Goal: Information Seeking & Learning: Learn about a topic

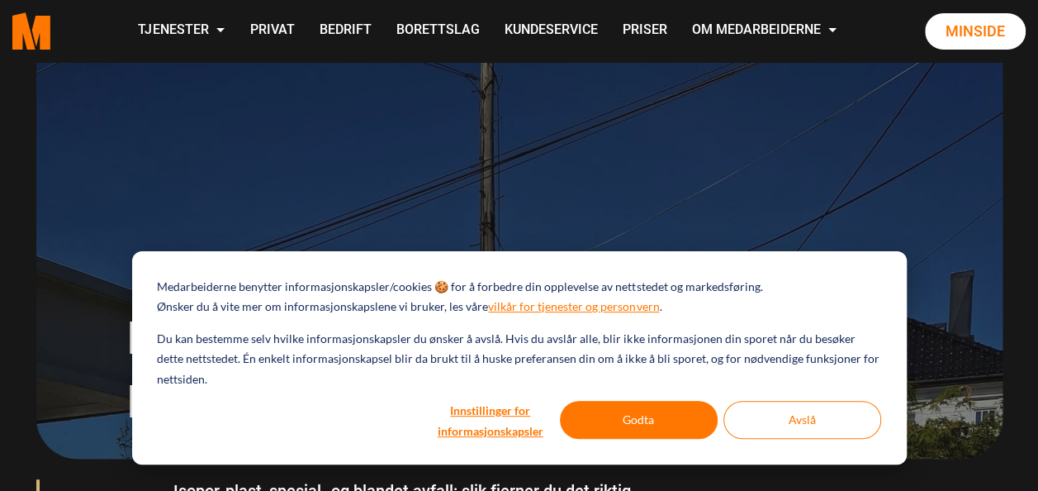
scroll to position [165, 0]
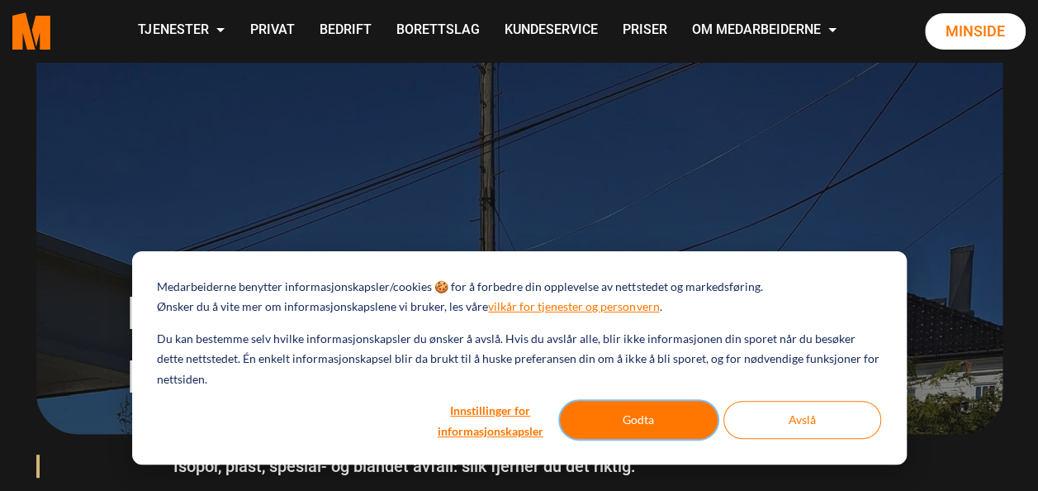
click at [662, 423] on button "Godta" at bounding box center [639, 420] width 158 height 38
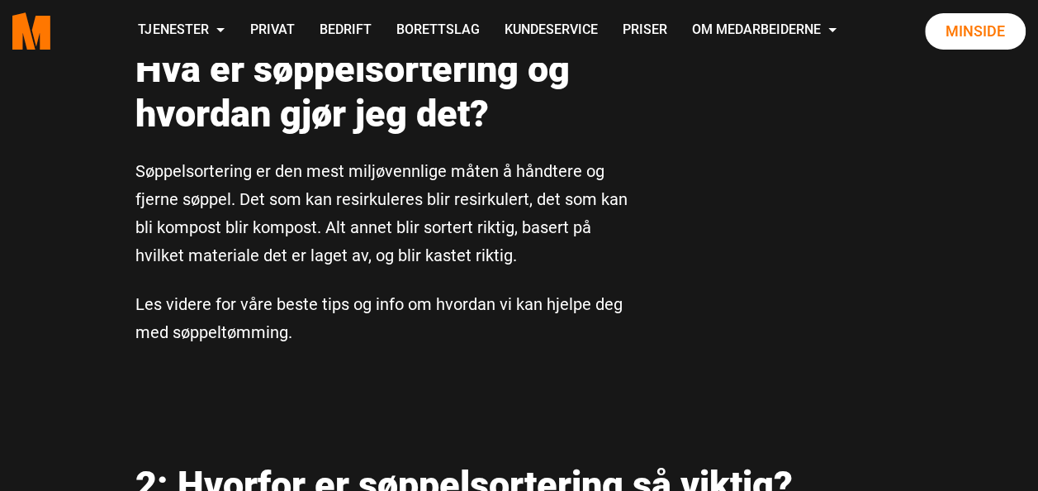
scroll to position [991, 0]
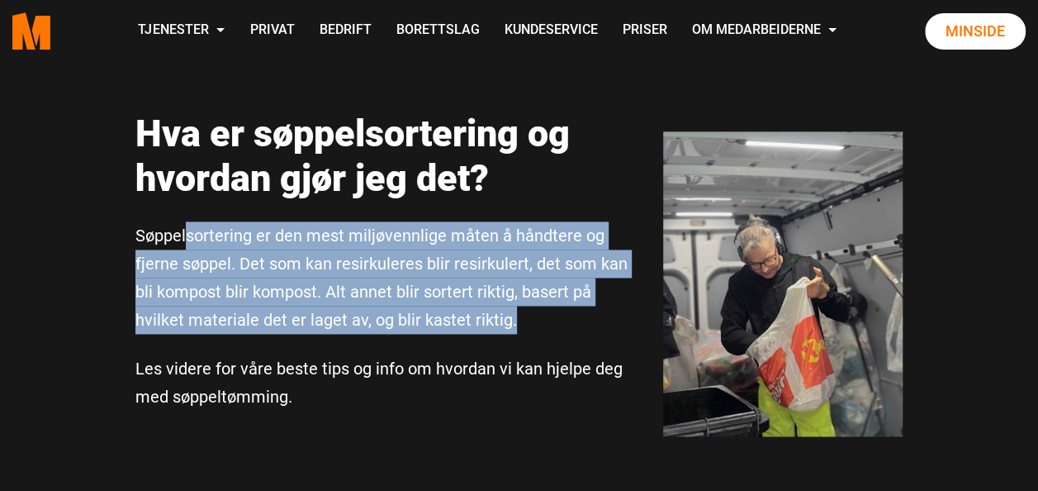
drag, startPoint x: 187, startPoint y: 238, endPoint x: 509, endPoint y: 332, distance: 335.6
click at [509, 332] on div "Søppelsortering er den mest miljøvennlige måten å håndtere og fjerne søppel. De…" at bounding box center [387, 315] width 504 height 189
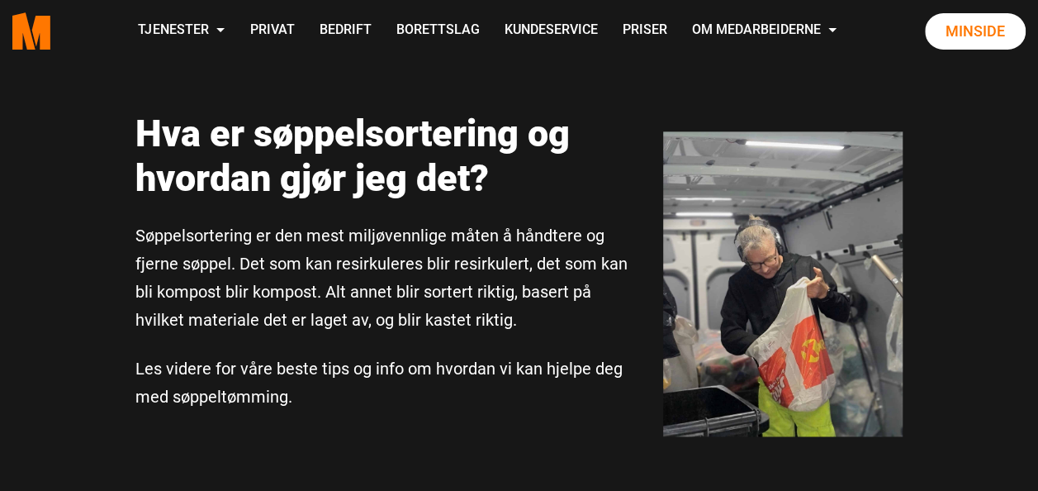
drag, startPoint x: 509, startPoint y: 332, endPoint x: 438, endPoint y: 408, distance: 104.0
click at [438, 408] on p "Les videre for våre beste tips og info om hvordan vi kan hjelpe deg med søppelt…" at bounding box center [387, 382] width 504 height 56
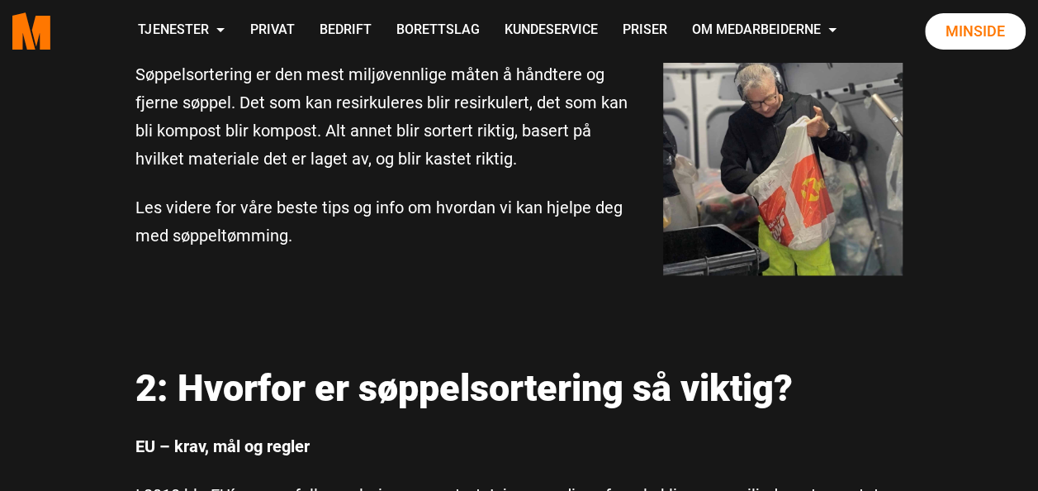
scroll to position [1156, 0]
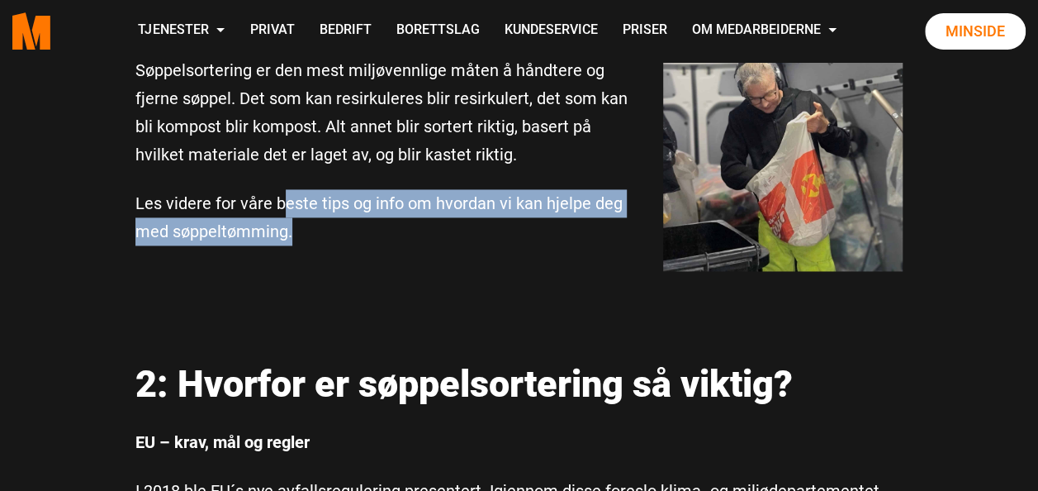
drag, startPoint x: 280, startPoint y: 202, endPoint x: 502, endPoint y: 222, distance: 223.2
click at [502, 222] on p "Les videre for våre beste tips og info om hvordan vi kan hjelpe deg med søppelt…" at bounding box center [387, 217] width 504 height 56
drag, startPoint x: 502, startPoint y: 222, endPoint x: 471, endPoint y: 276, distance: 62.2
click at [471, 276] on div "Hva er søppelsortering og hvordan gjør jeg det? Søppelsortering er den mest mil…" at bounding box center [519, 100] width 793 height 382
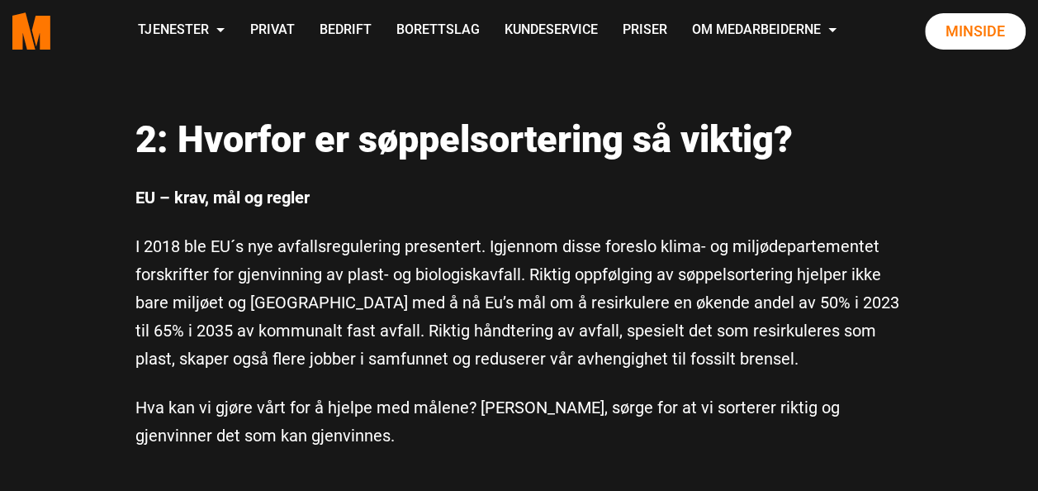
scroll to position [1404, 0]
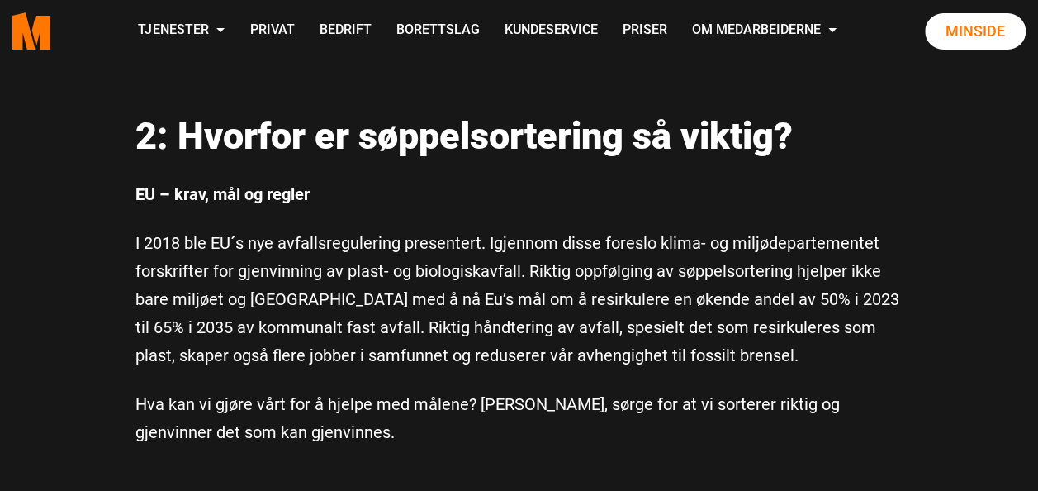
click at [535, 186] on div "EU – krav, mål og regler I 2018 ble EU´s nye avfallsregulering presentert. Igje…" at bounding box center [519, 312] width 768 height 266
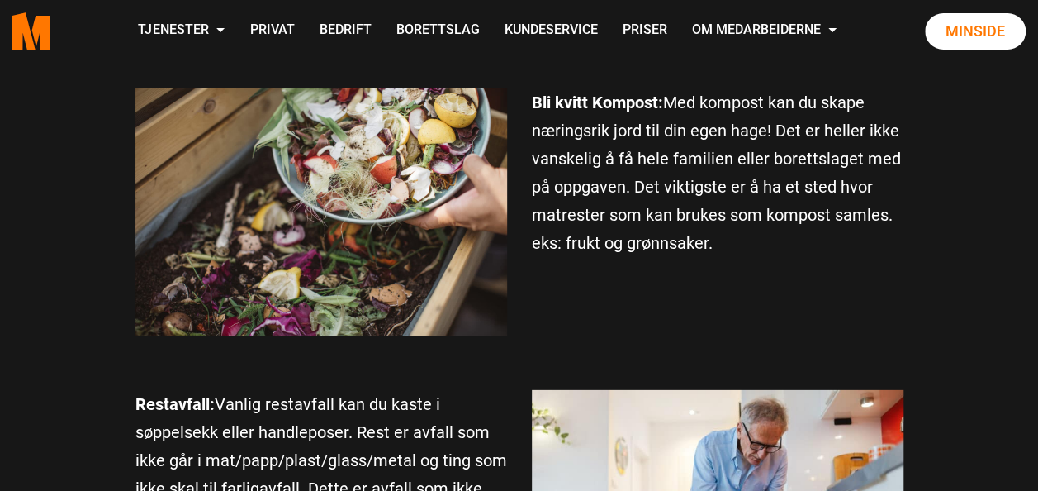
scroll to position [2313, 0]
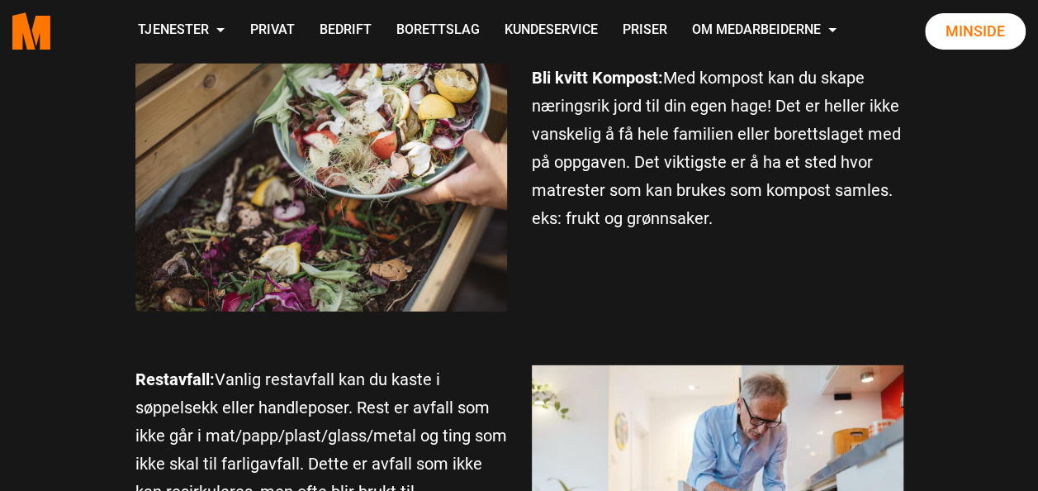
drag, startPoint x: 635, startPoint y: 162, endPoint x: 791, endPoint y: 233, distance: 171.5
click at [791, 233] on div "Bli kvitt Kompost: Med kompost kan du skape næringsrik jord til din egen hage! …" at bounding box center [718, 158] width 396 height 189
drag, startPoint x: 791, startPoint y: 233, endPoint x: 710, endPoint y: 264, distance: 86.8
click at [710, 264] on div "Bli kvitt Kompost: Med kompost kan du skape næringsrik jord til din egen hage! …" at bounding box center [519, 198] width 793 height 268
click at [605, 202] on p "Bli kvitt Kompost: Med kompost kan du skape næringsrik jord til din egen hage! …" at bounding box center [718, 148] width 372 height 169
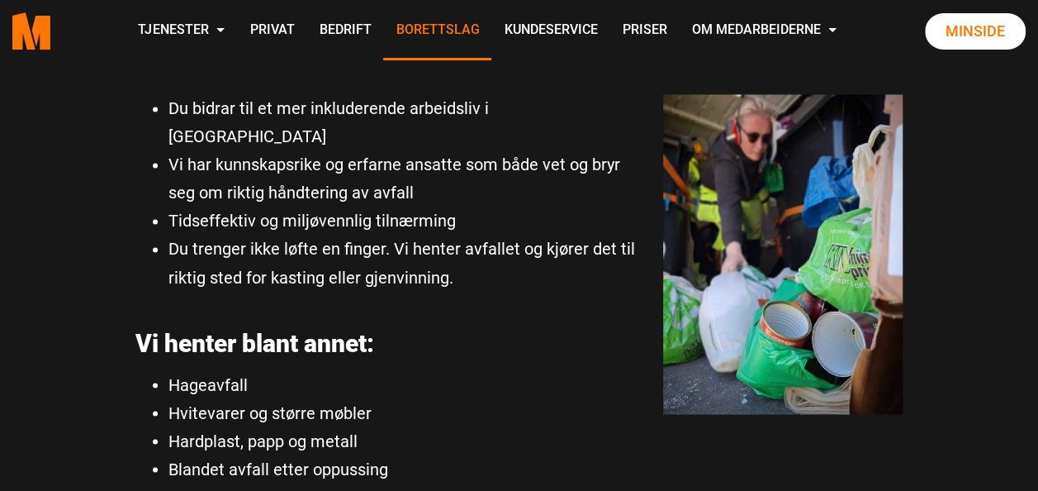
scroll to position [7517, 0]
